Goal: Task Accomplishment & Management: Manage account settings

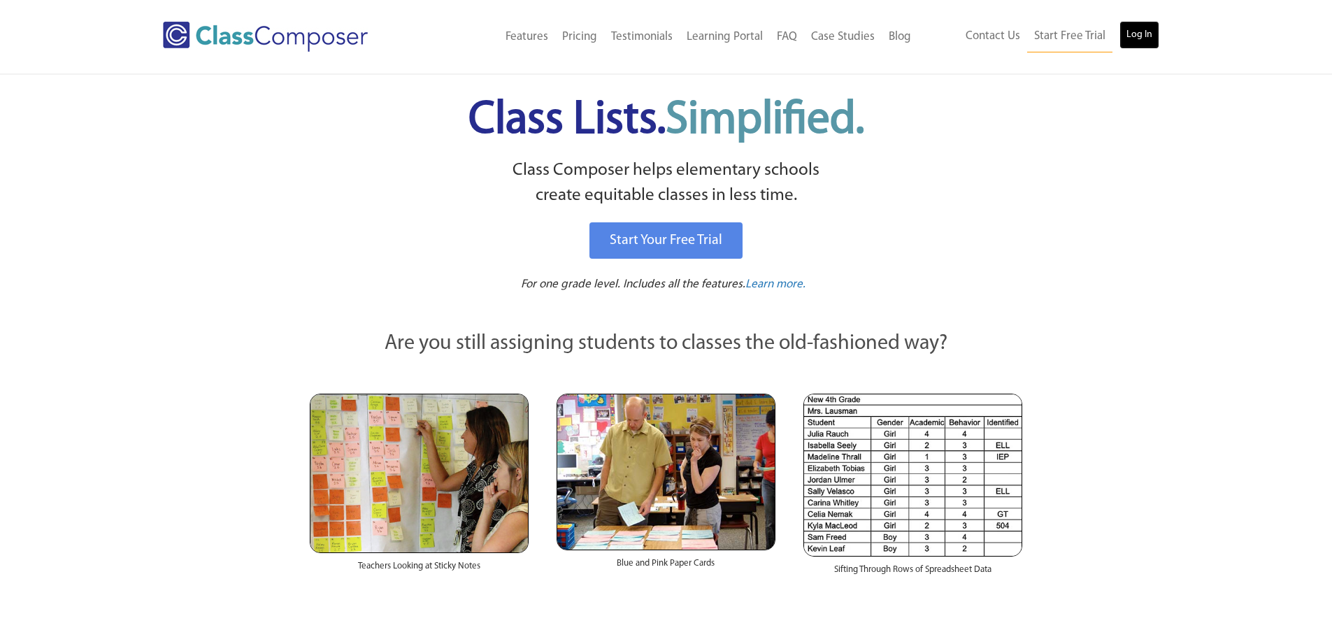
click at [1130, 39] on link "Log In" at bounding box center [1140, 35] width 40 height 28
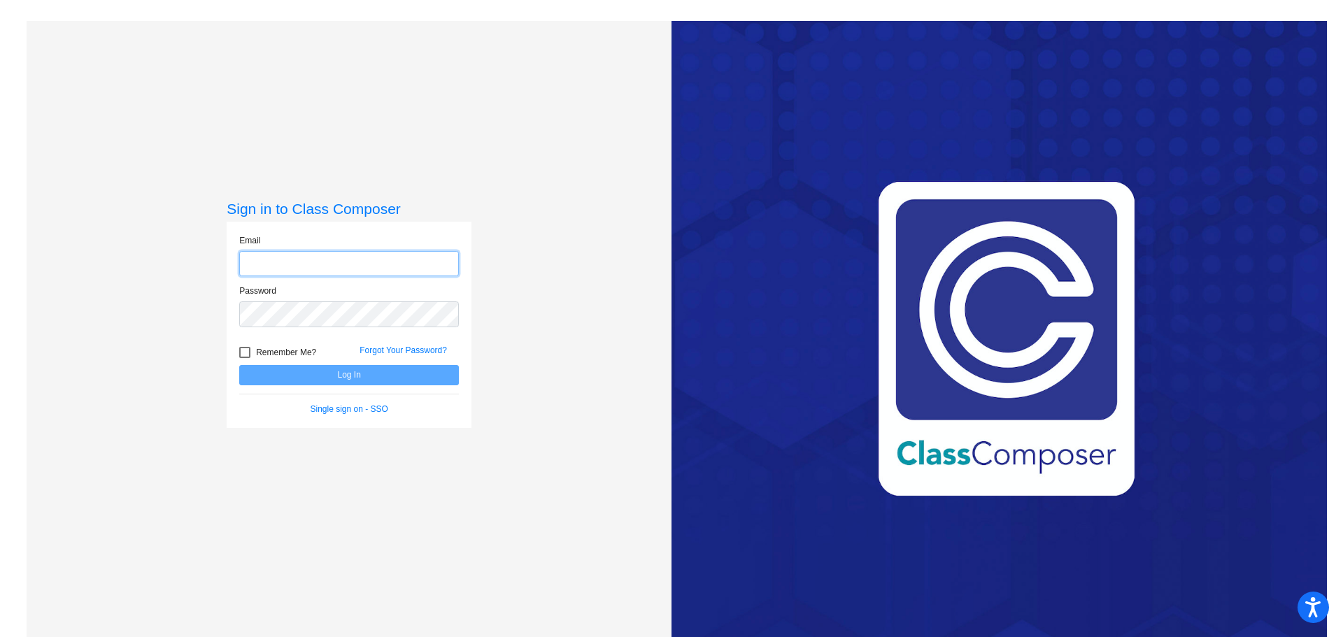
click at [396, 263] on input "email" at bounding box center [349, 264] width 220 height 26
type input "[EMAIL_ADDRESS][DOMAIN_NAME]"
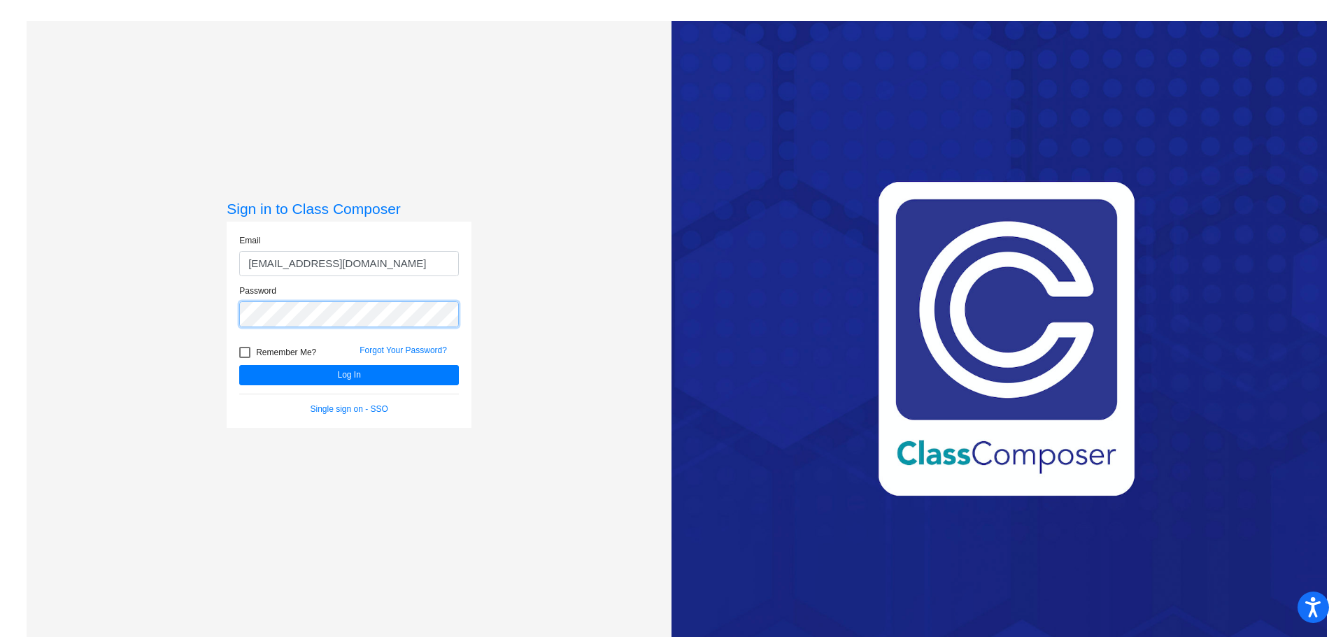
click at [239, 365] on button "Log In" at bounding box center [349, 375] width 220 height 20
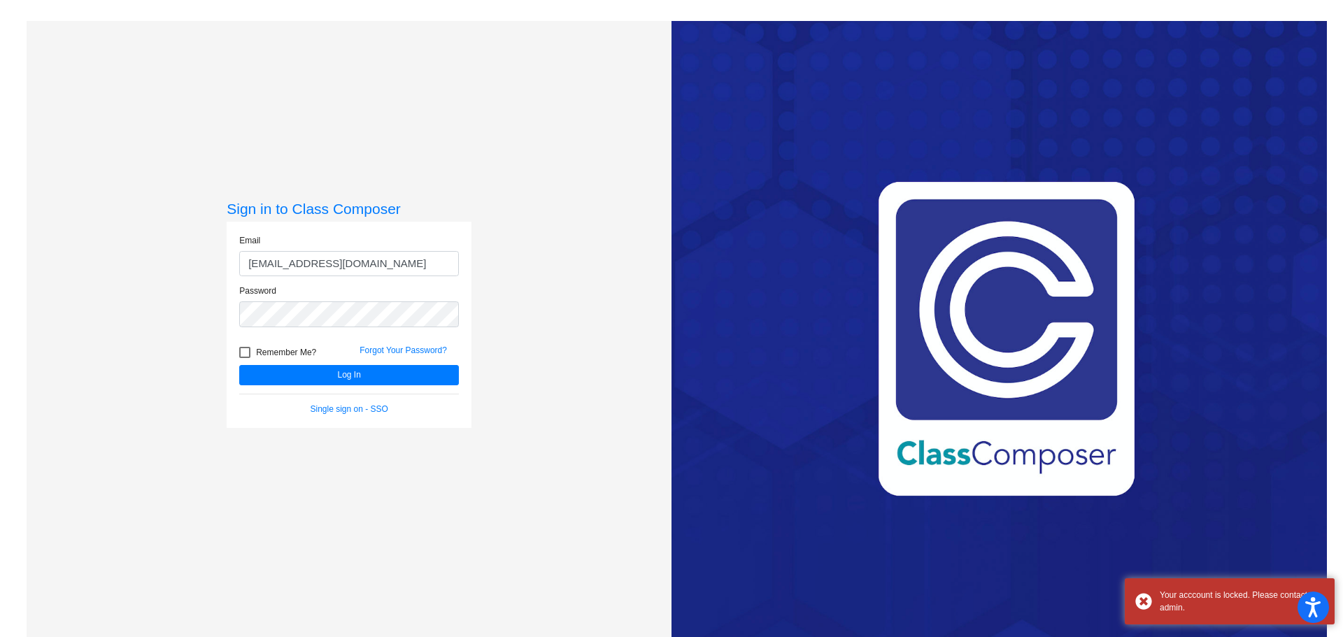
click at [359, 416] on div "Email [EMAIL_ADDRESS][DOMAIN_NAME] Password Remember Me? Forgot Your Password? …" at bounding box center [349, 325] width 245 height 206
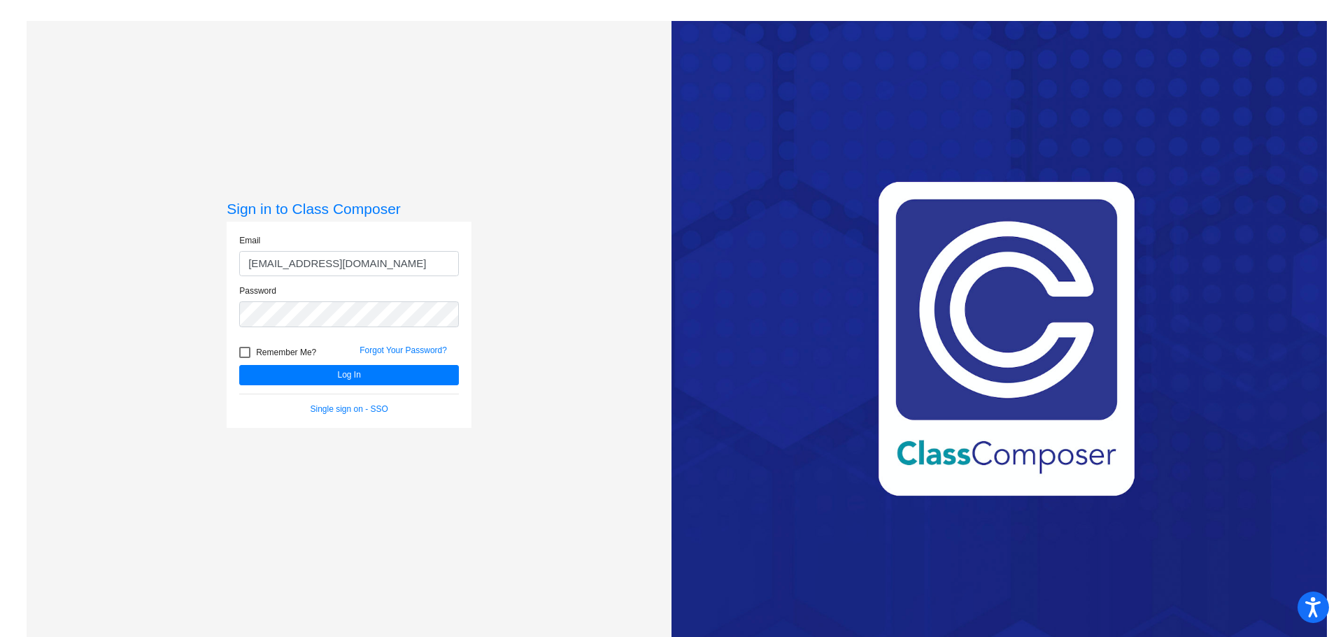
click at [360, 403] on div "Single sign on - SSO" at bounding box center [349, 409] width 241 height 13
click at [361, 407] on link "Single sign on - SSO" at bounding box center [350, 409] width 78 height 10
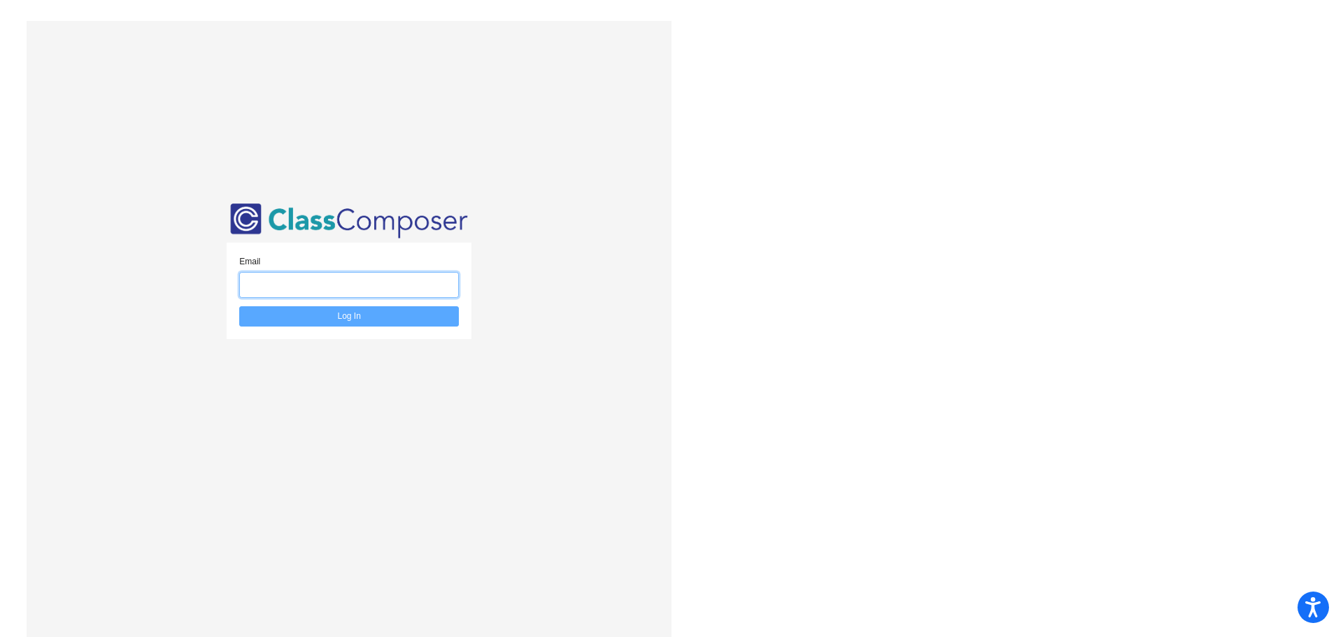
click at [376, 294] on input "email" at bounding box center [349, 285] width 220 height 26
type input "[EMAIL_ADDRESS][DOMAIN_NAME]"
click at [370, 314] on button "Log In" at bounding box center [349, 316] width 220 height 20
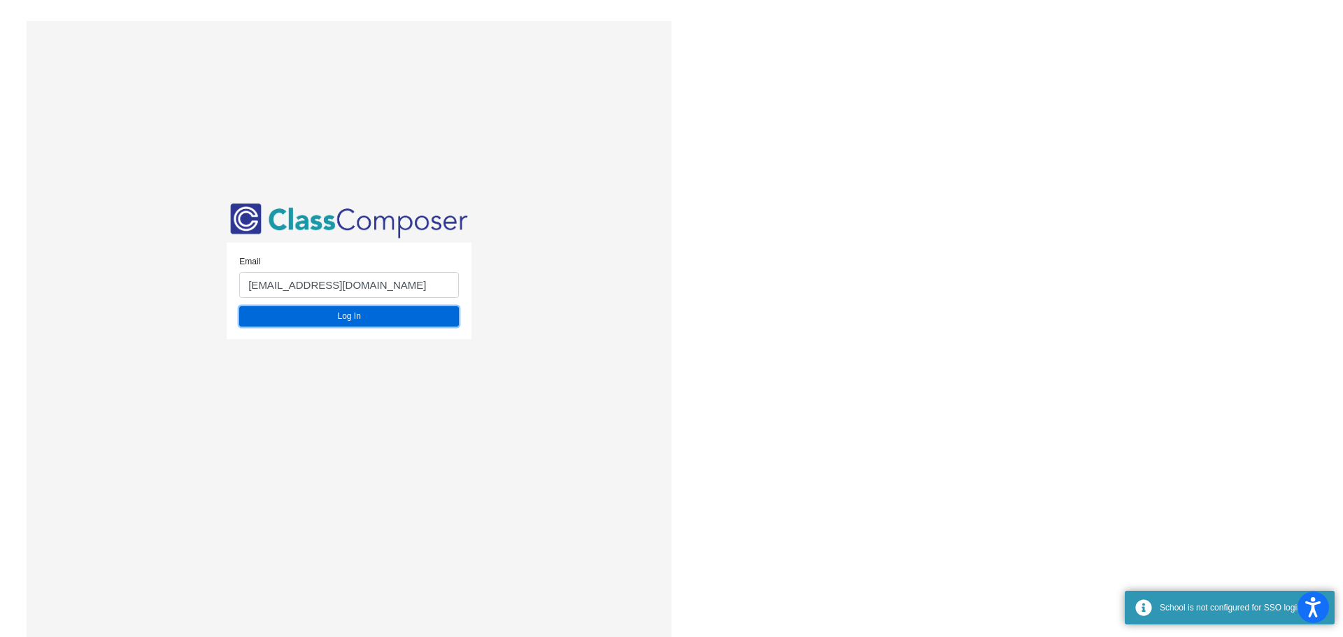
click at [377, 318] on button "Log In" at bounding box center [349, 316] width 220 height 20
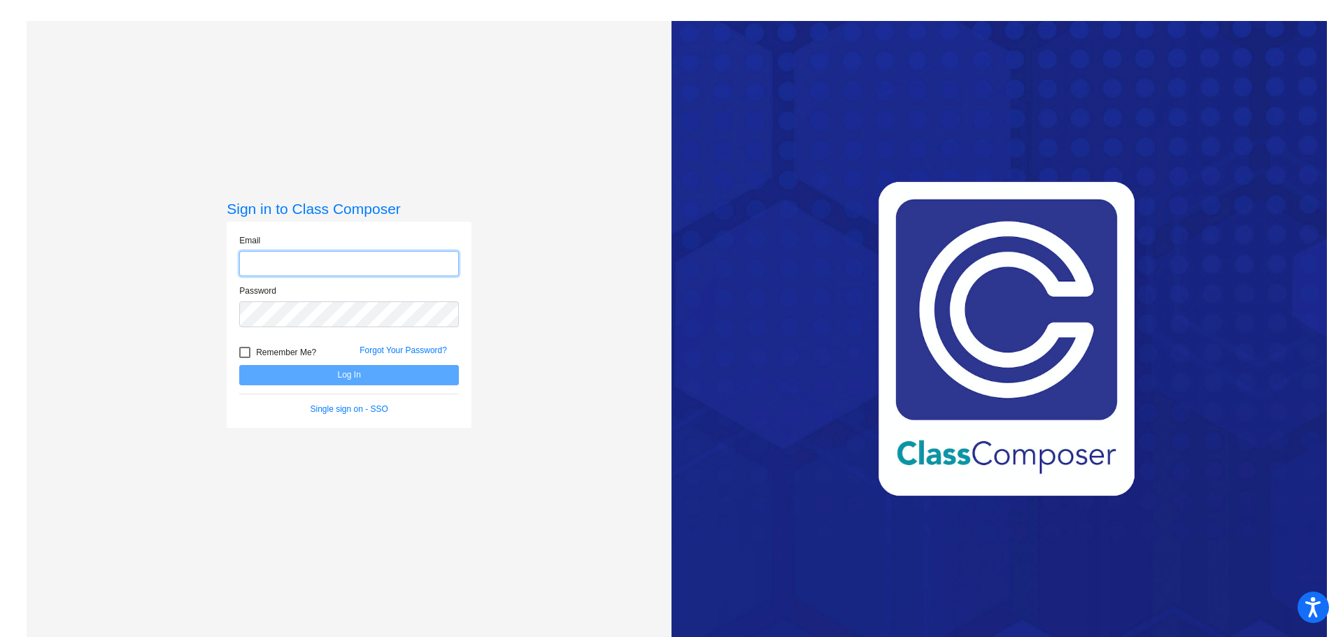
click at [293, 260] on input "email" at bounding box center [349, 264] width 220 height 26
type input "[EMAIL_ADDRESS][DOMAIN_NAME]"
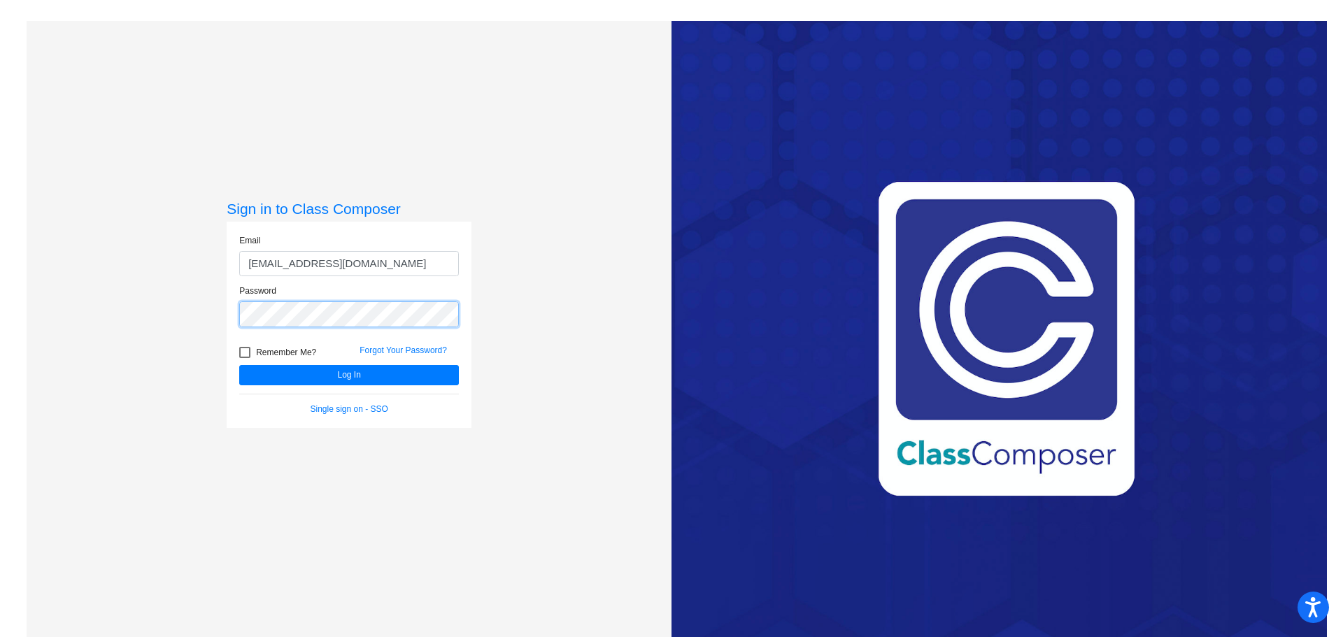
click at [239, 365] on button "Log In" at bounding box center [349, 375] width 220 height 20
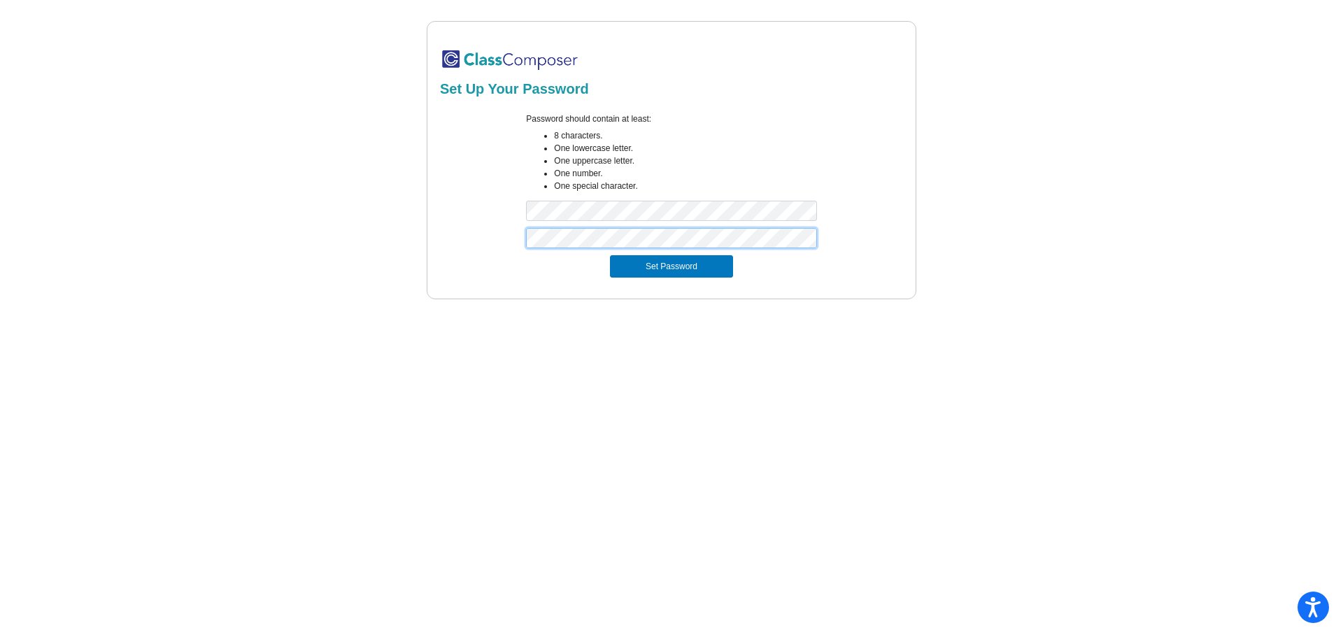
click at [610, 255] on button "Set Password" at bounding box center [671, 266] width 123 height 22
click at [632, 265] on button "Set Password" at bounding box center [671, 266] width 123 height 22
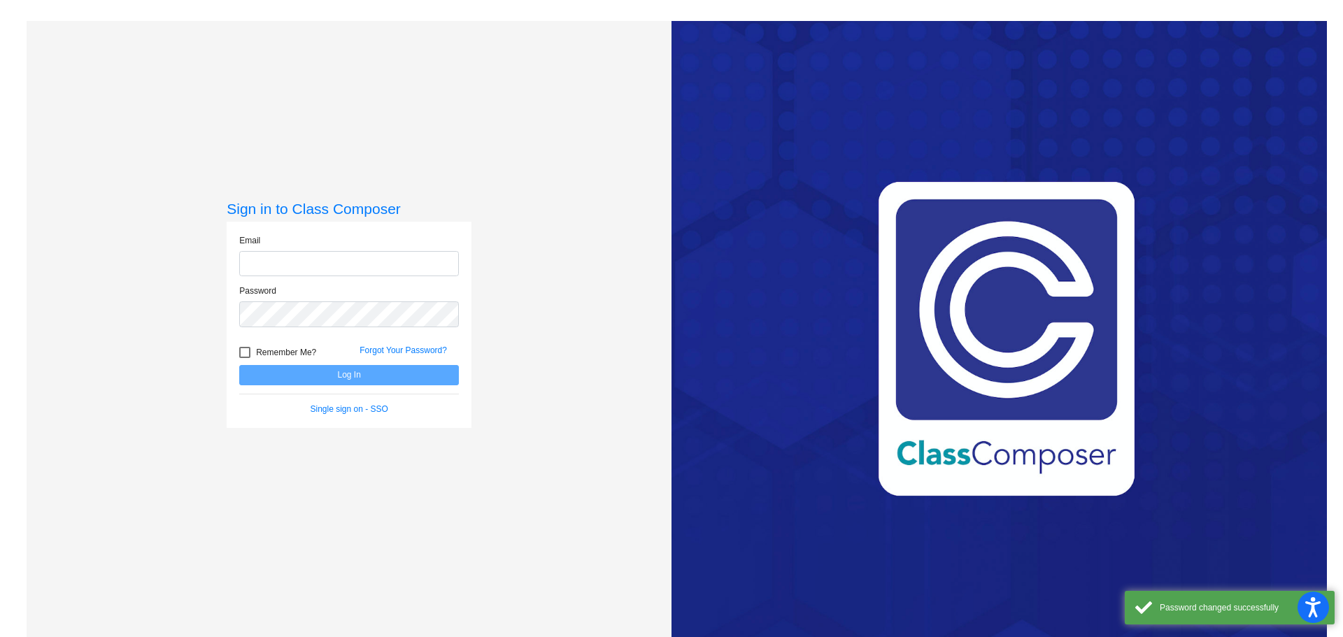
click at [395, 255] on input "email" at bounding box center [349, 264] width 220 height 26
type input "[EMAIL_ADDRESS][DOMAIN_NAME]"
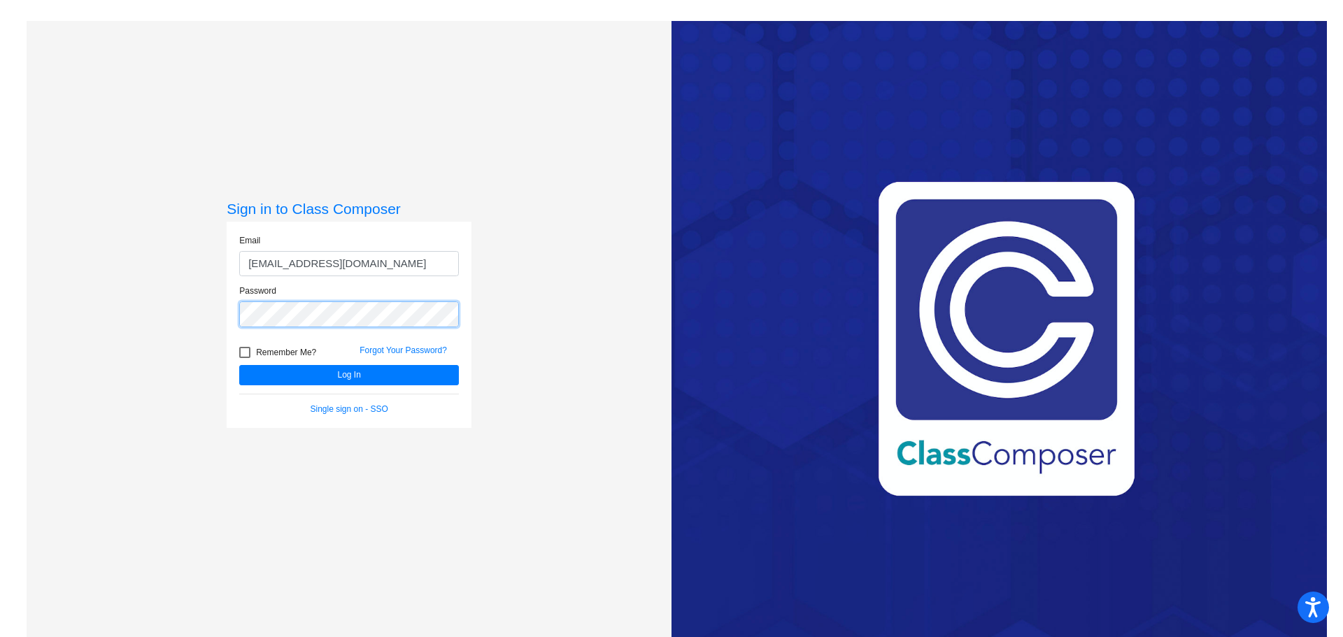
click at [239, 365] on button "Log In" at bounding box center [349, 375] width 220 height 20
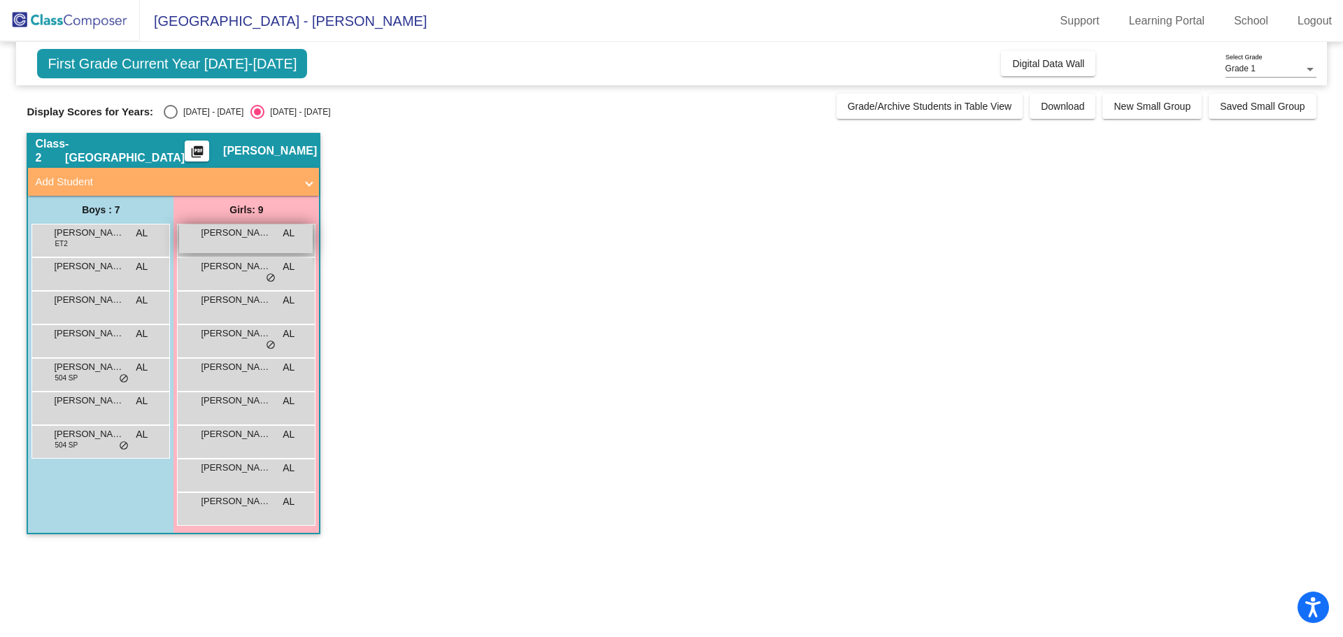
click at [247, 243] on div "[PERSON_NAME] AL lock do_not_disturb_alt" at bounding box center [246, 239] width 134 height 29
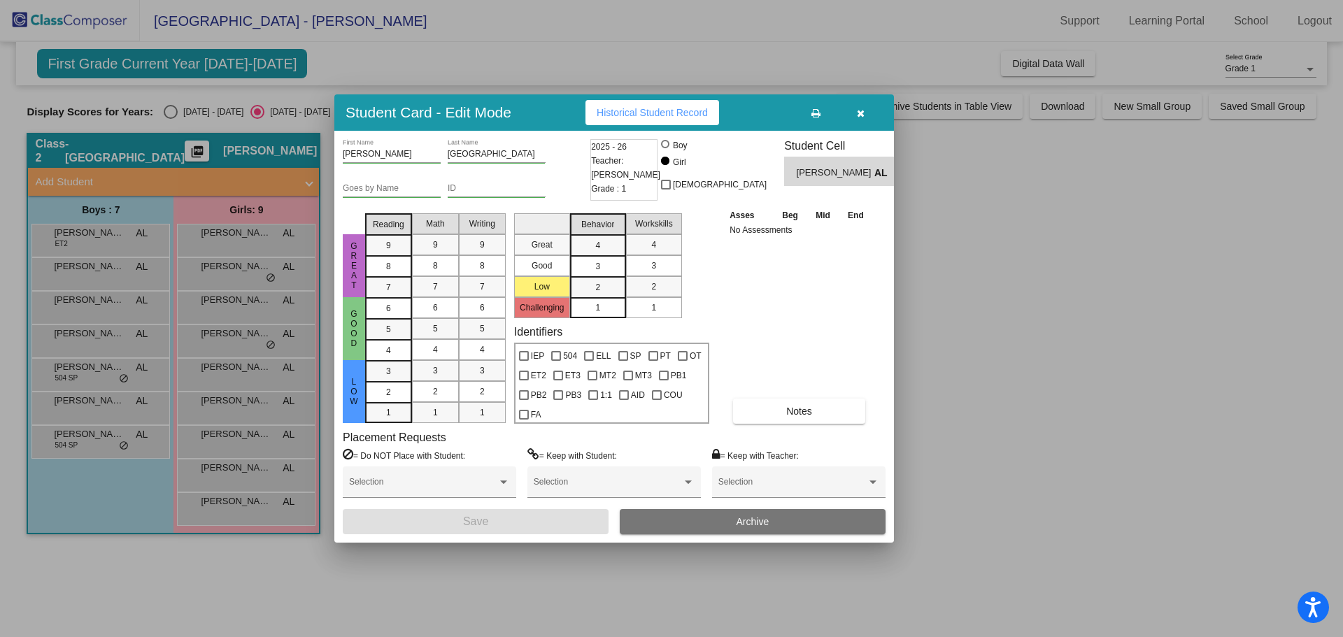
click at [219, 558] on div at bounding box center [671, 318] width 1343 height 637
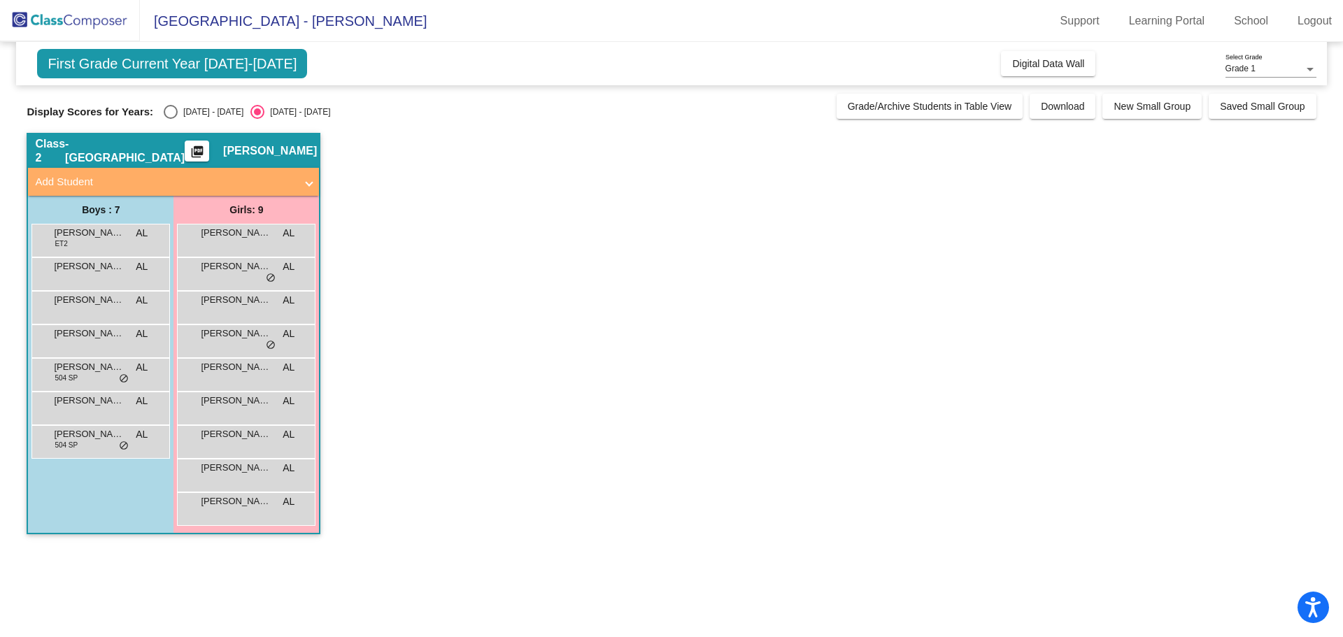
click at [82, 184] on mat-panel-title "Add Student" at bounding box center [165, 182] width 260 height 16
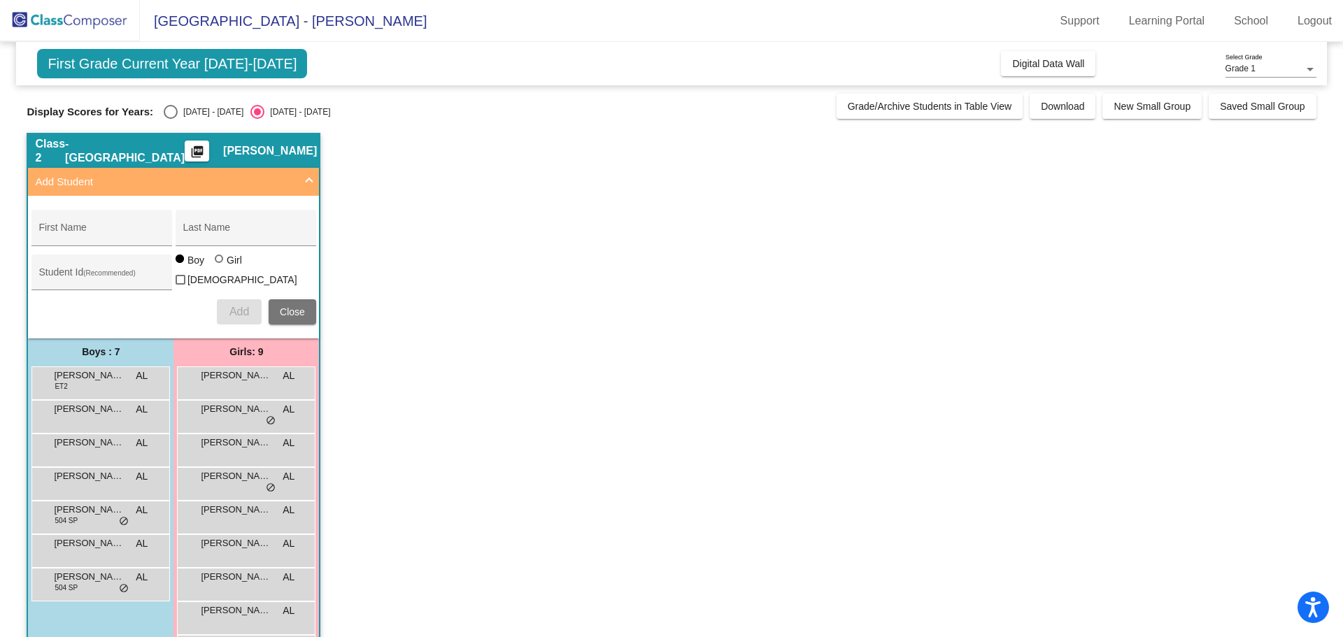
click at [162, 185] on mat-panel-title "Add Student" at bounding box center [165, 182] width 260 height 16
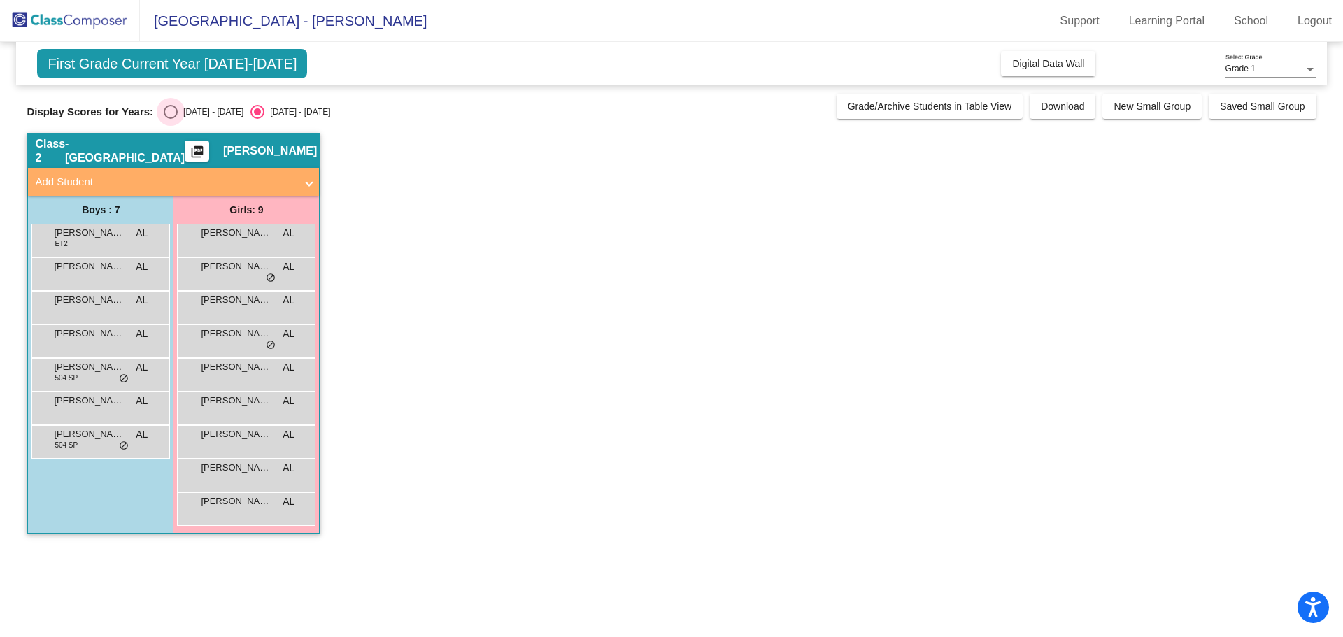
click at [208, 111] on div "[DATE] - [DATE]" at bounding box center [211, 112] width 66 height 13
click at [171, 119] on input "[DATE] - [DATE]" at bounding box center [170, 119] width 1 height 1
radio input "true"
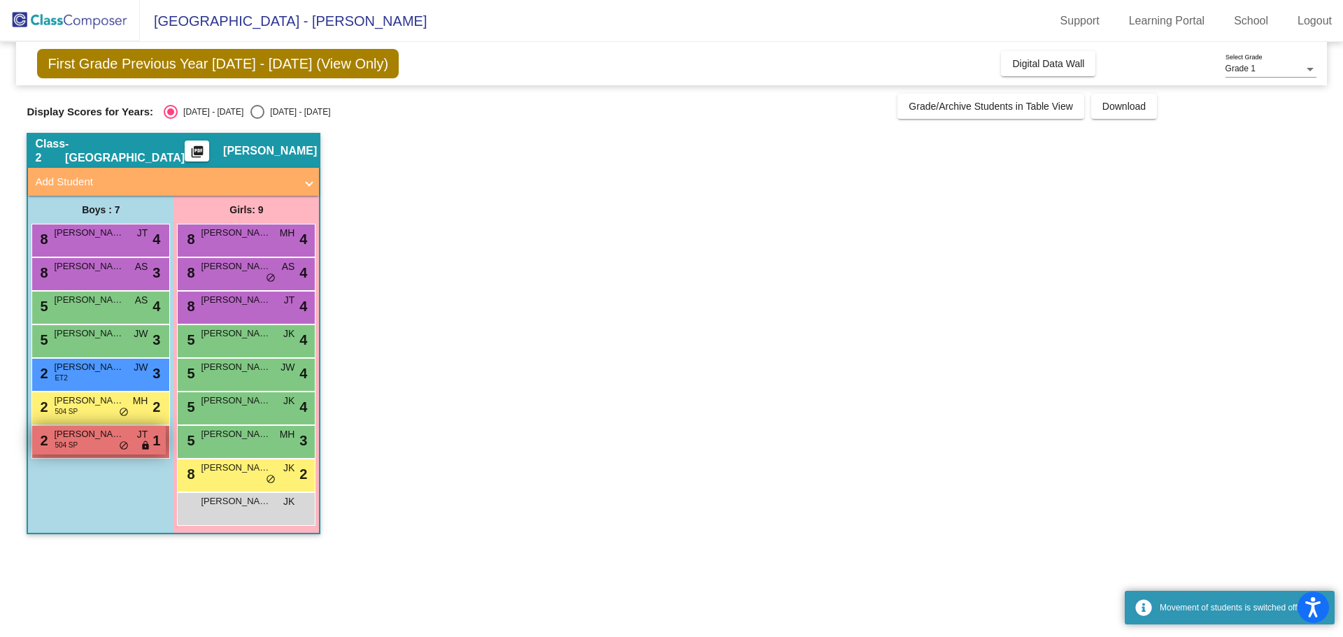
click at [90, 441] on span "[PERSON_NAME]" at bounding box center [89, 434] width 70 height 14
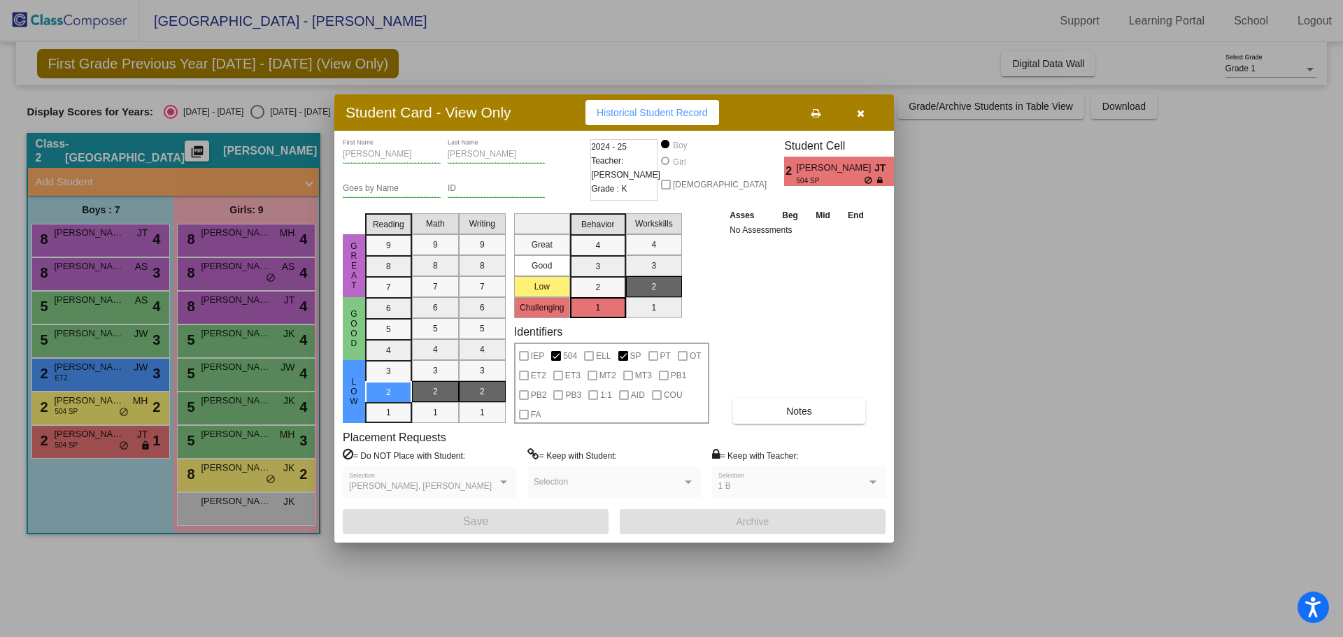
drag, startPoint x: 825, startPoint y: 169, endPoint x: 775, endPoint y: 166, distance: 50.4
click at [784, 166] on div "2 [PERSON_NAME] JT 504 SP 1" at bounding box center [845, 171] width 122 height 29
click at [846, 262] on div "Asses Beg Mid End No Assessments Notes" at bounding box center [799, 316] width 147 height 216
